Goal: Information Seeking & Learning: Learn about a topic

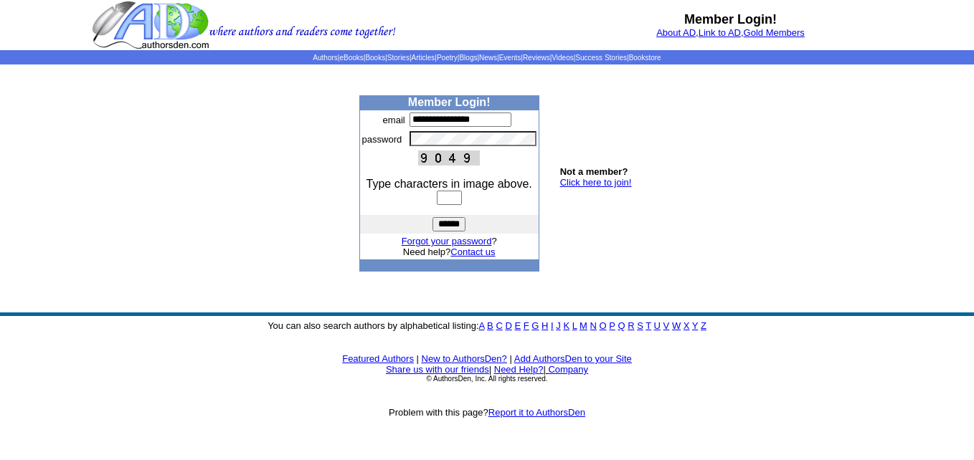
click at [439, 196] on input "text" at bounding box center [449, 198] width 25 height 14
type input "****"
click at [454, 225] on input "******" at bounding box center [448, 224] width 33 height 14
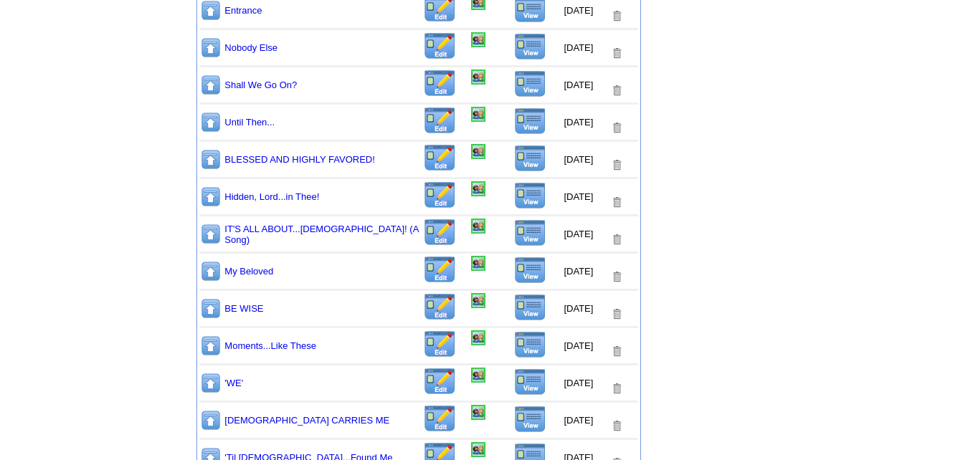
scroll to position [628, 0]
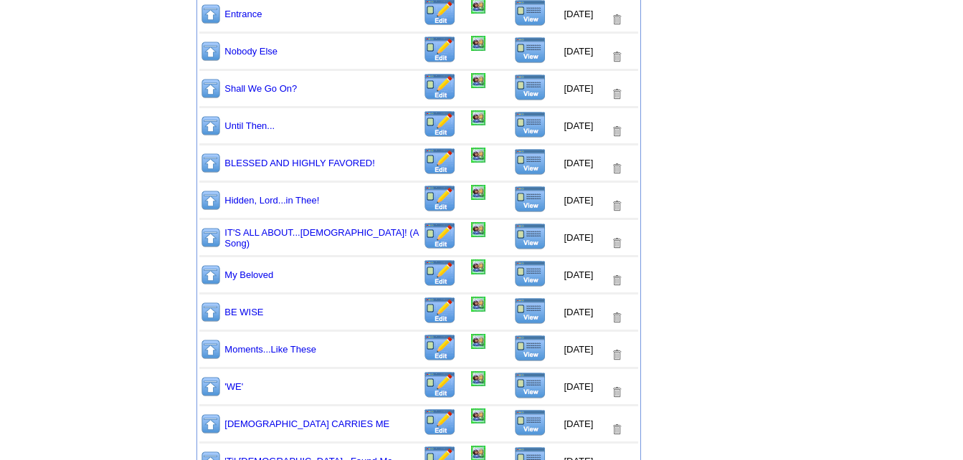
click at [524, 196] on img at bounding box center [530, 199] width 32 height 27
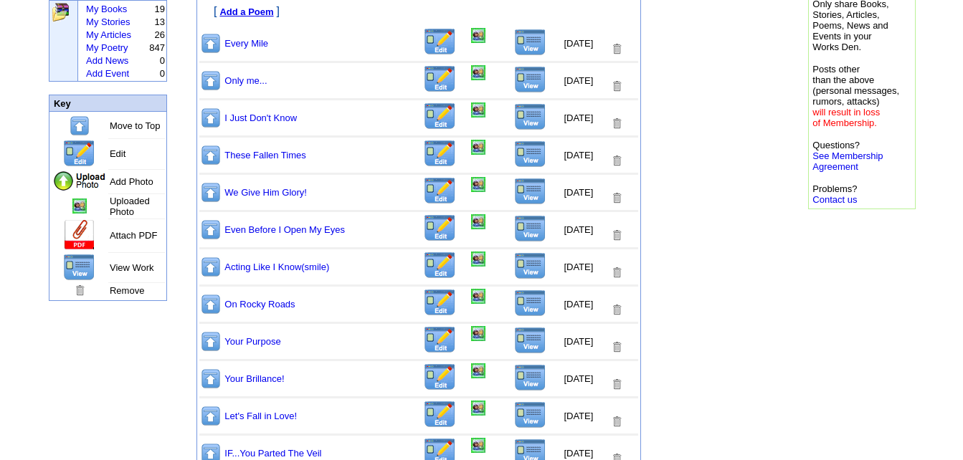
scroll to position [126, 0]
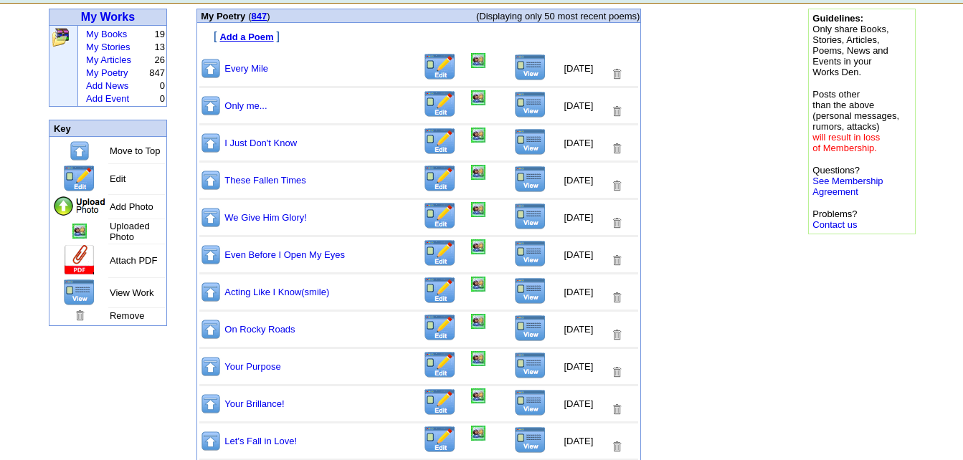
click at [519, 146] on img at bounding box center [530, 141] width 32 height 27
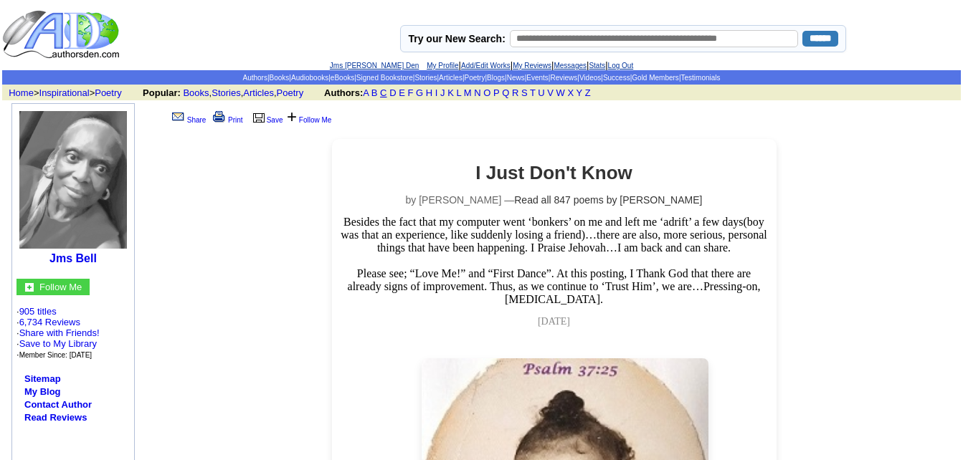
click at [386, 92] on link "C" at bounding box center [383, 92] width 6 height 11
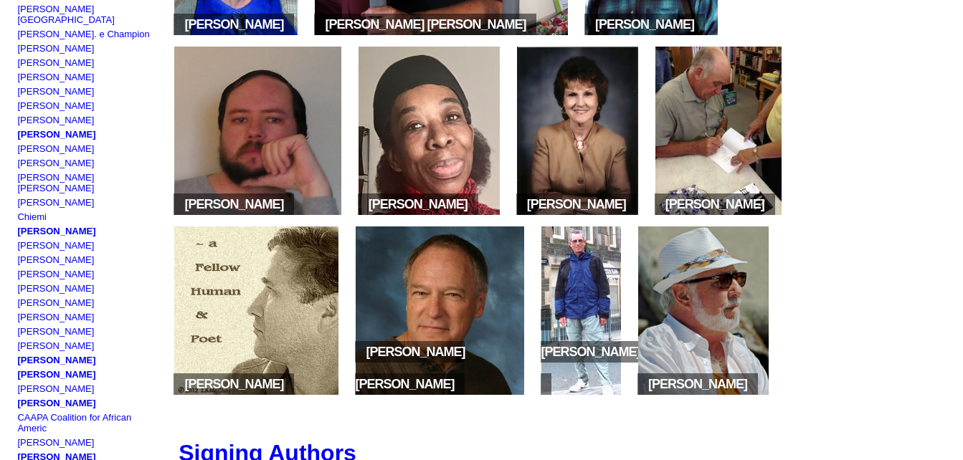
scroll to position [358, 0]
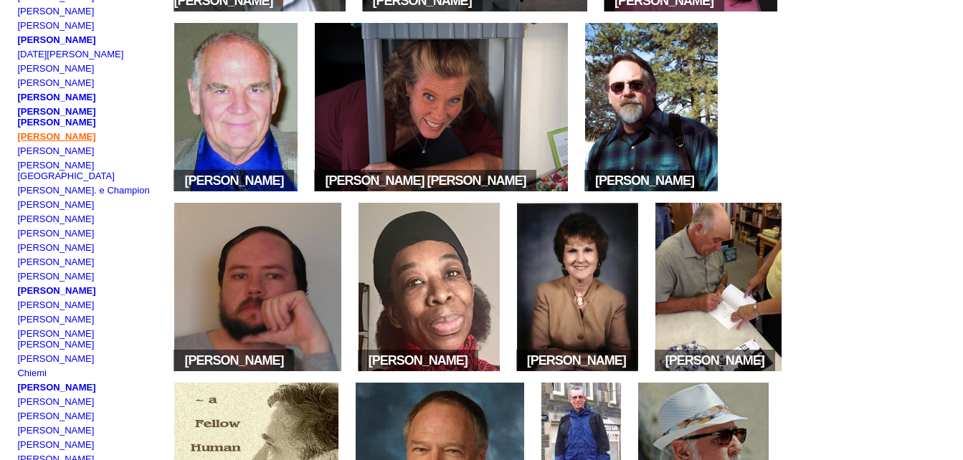
click at [95, 131] on link "[PERSON_NAME]" at bounding box center [56, 136] width 78 height 11
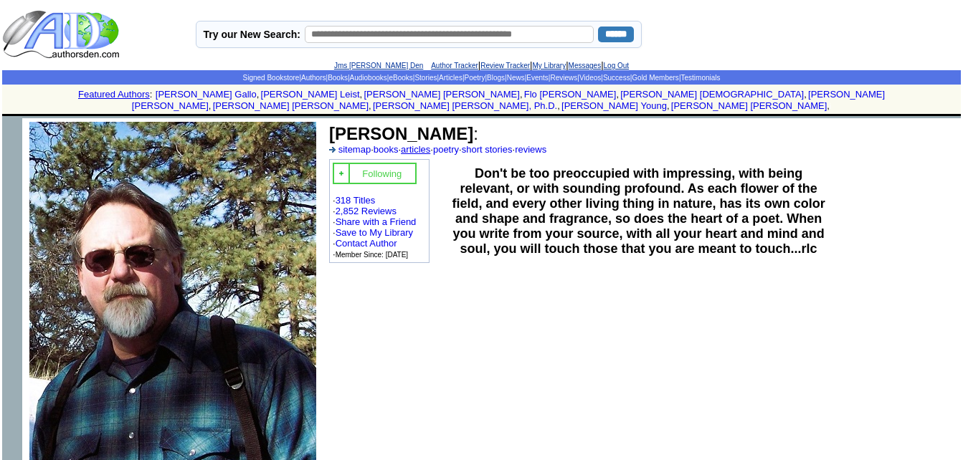
click at [424, 144] on link "articles" at bounding box center [415, 149] width 29 height 11
click at [459, 144] on link "poetry" at bounding box center [446, 149] width 26 height 11
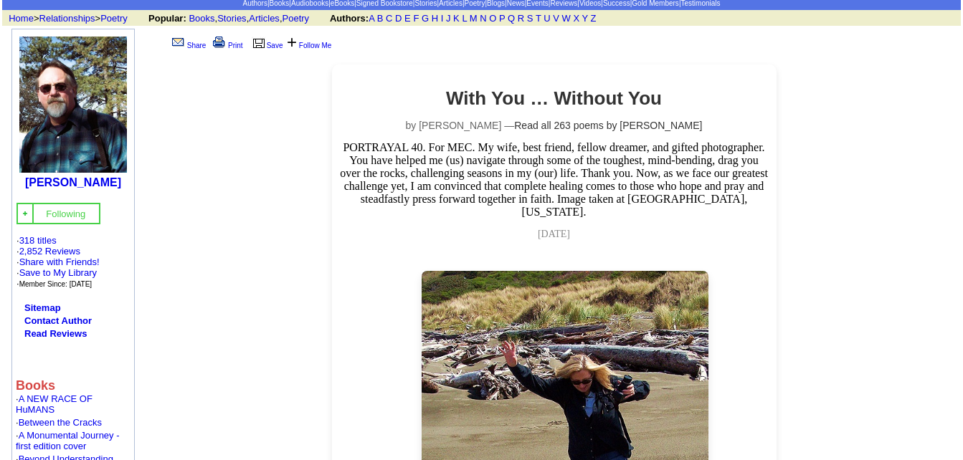
scroll to position [72, 0]
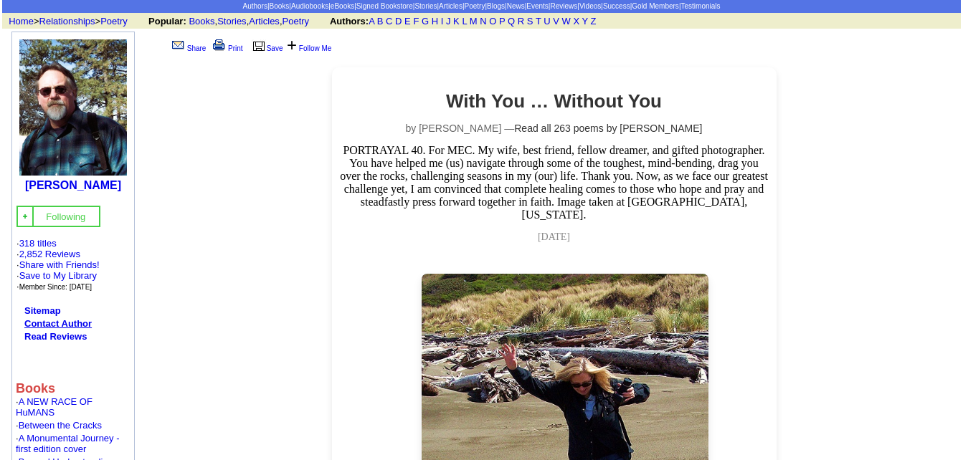
click at [81, 318] on link "Contact Author" at bounding box center [57, 323] width 67 height 11
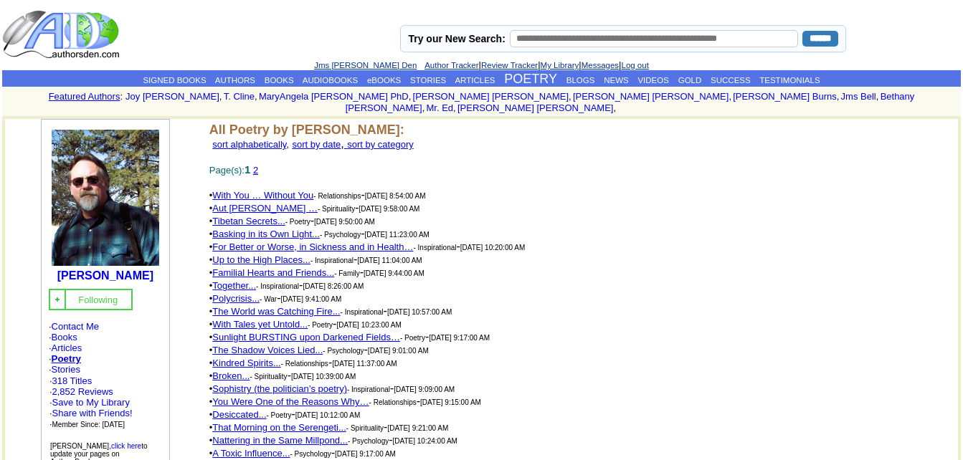
click at [267, 203] on link "Aut Vincere Aut Mori …" at bounding box center [264, 208] width 105 height 11
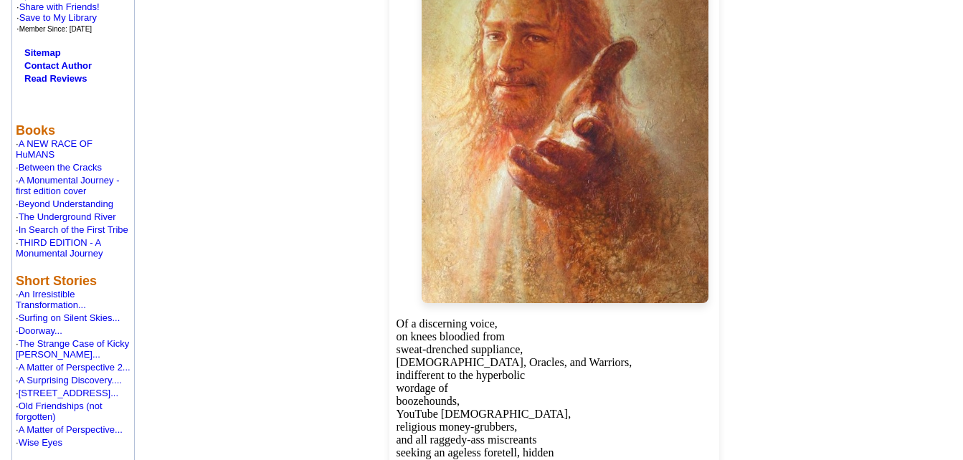
scroll to position [215, 0]
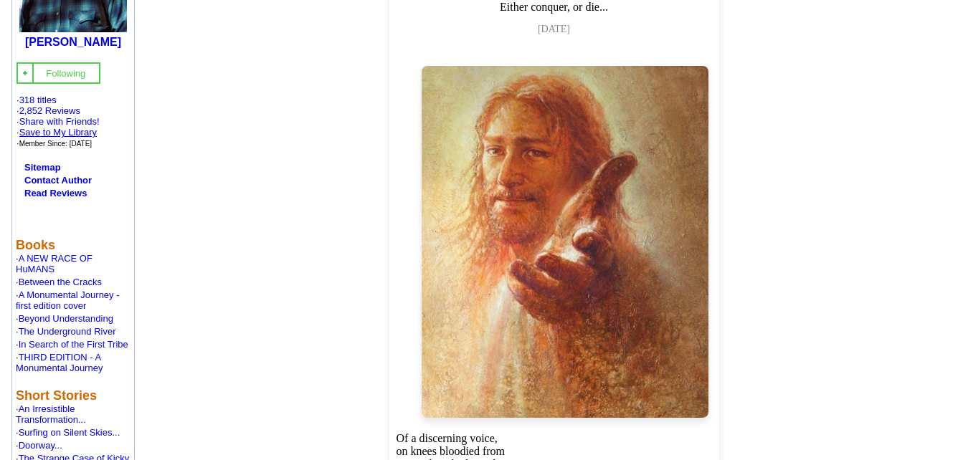
click at [61, 127] on link "Save to My Library" at bounding box center [57, 132] width 77 height 11
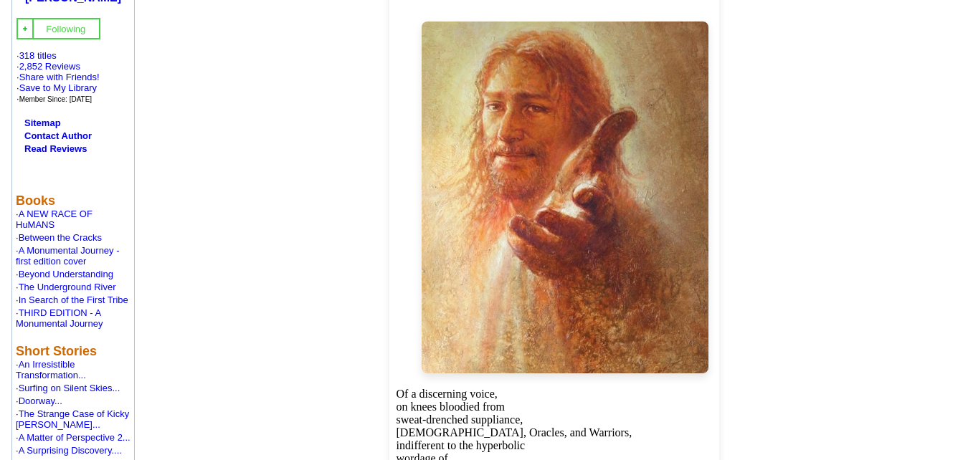
scroll to position [287, 0]
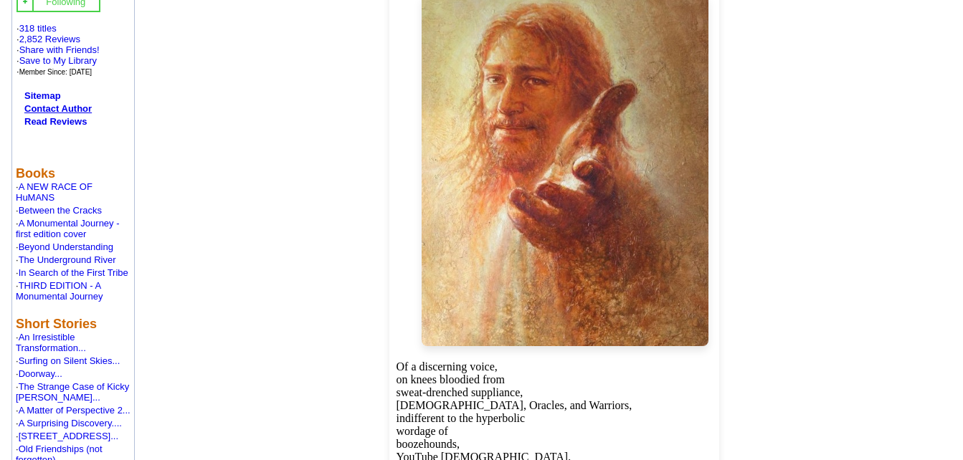
click at [83, 105] on link "Contact Author" at bounding box center [57, 108] width 67 height 11
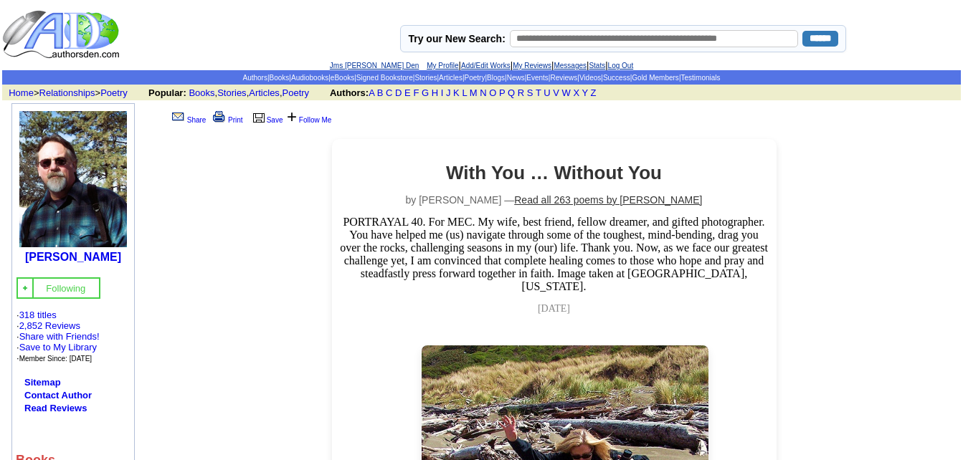
click at [632, 201] on link "Read all 263 poems by [PERSON_NAME]" at bounding box center [608, 199] width 188 height 11
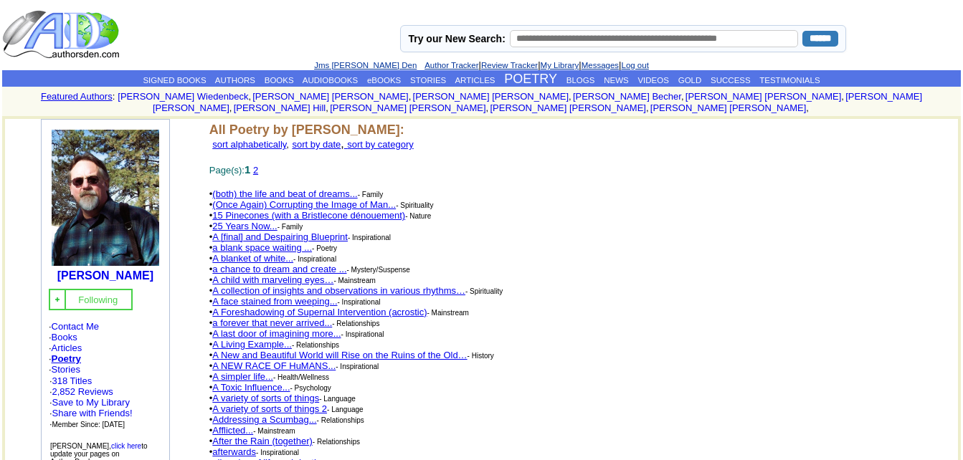
click at [341, 139] on font "sort by date" at bounding box center [316, 144] width 49 height 11
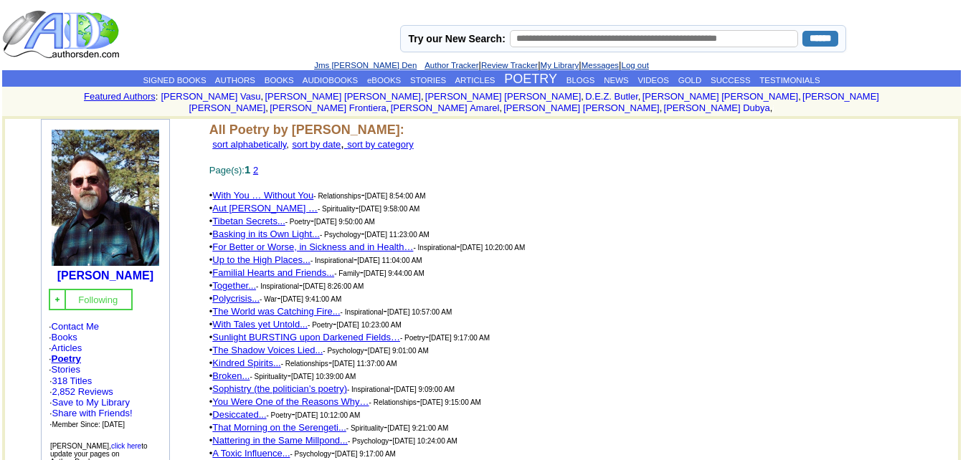
scroll to position [3071, 0]
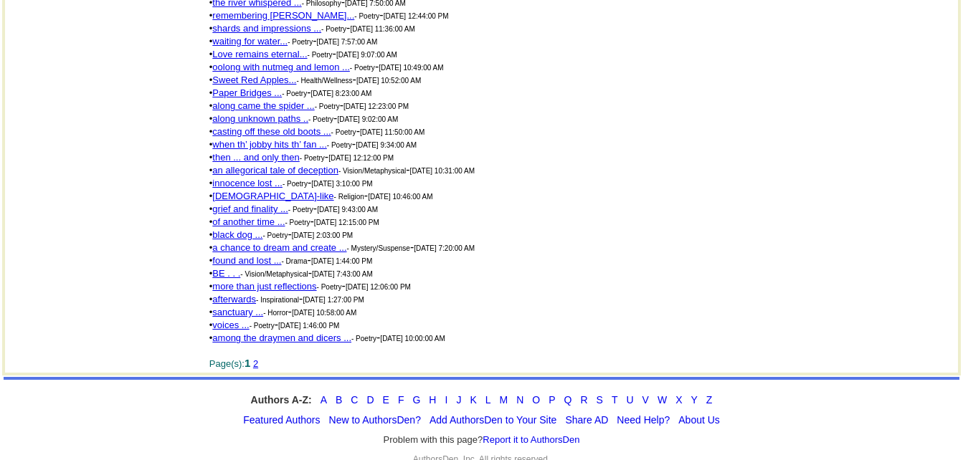
click at [258, 358] on link "2" at bounding box center [255, 363] width 5 height 11
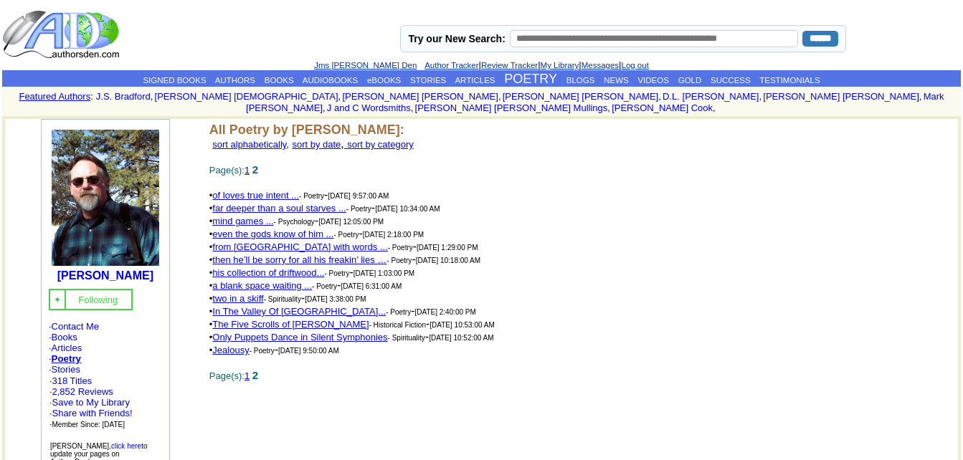
click at [273, 280] on link "a blank space waiting ..." at bounding box center [262, 285] width 100 height 11
